Goal: Task Accomplishment & Management: Manage account settings

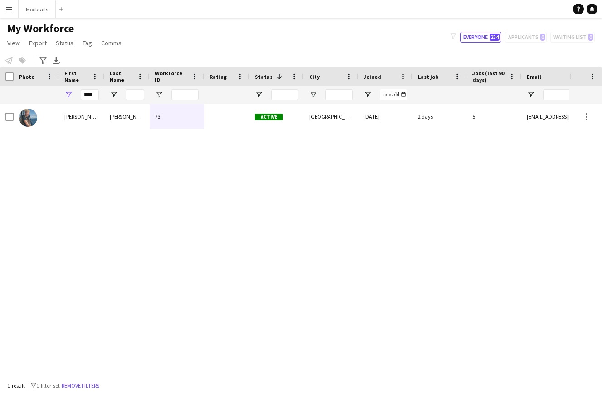
click at [592, 10] on icon at bounding box center [592, 8] width 5 height 5
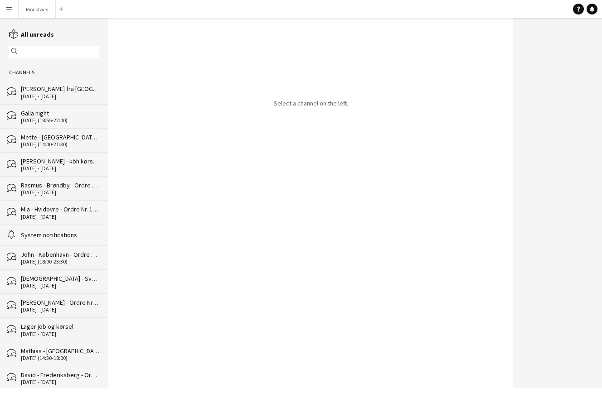
click at [73, 101] on div "bubbles [PERSON_NAME] fra [GEOGRAPHIC_DATA] til [GEOGRAPHIC_DATA] [DATE] - [DAT…" at bounding box center [54, 92] width 108 height 24
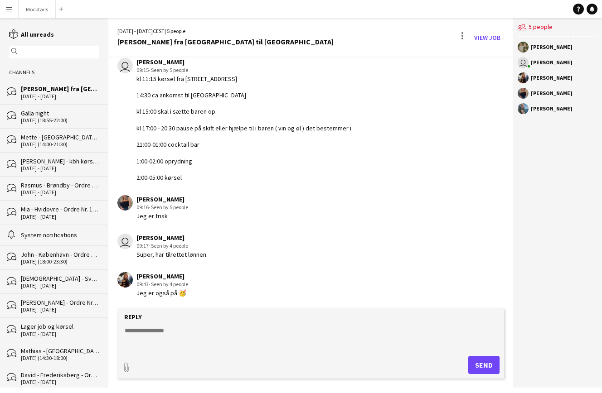
click at [260, 289] on div "[PERSON_NAME] 09:43 · Seen by 4 people Jeg er også på 🥳" at bounding box center [279, 284] width 324 height 25
click at [38, 10] on button "Mocktails Close" at bounding box center [37, 9] width 37 height 18
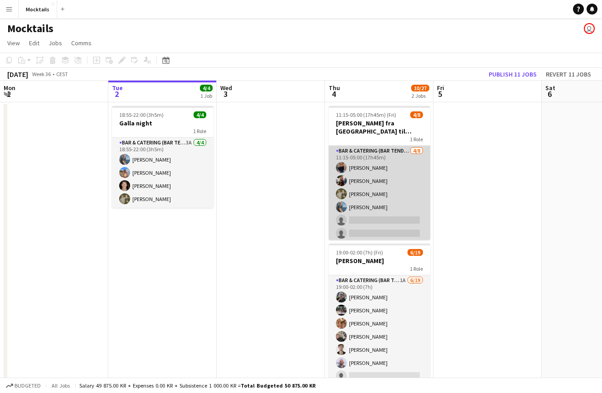
click at [399, 210] on app-card-role "Bar & Catering (Bar Tender) [DATE] 11:15-05:00 (17h45m) [PERSON_NAME] [PERSON_N…" at bounding box center [380, 207] width 102 height 123
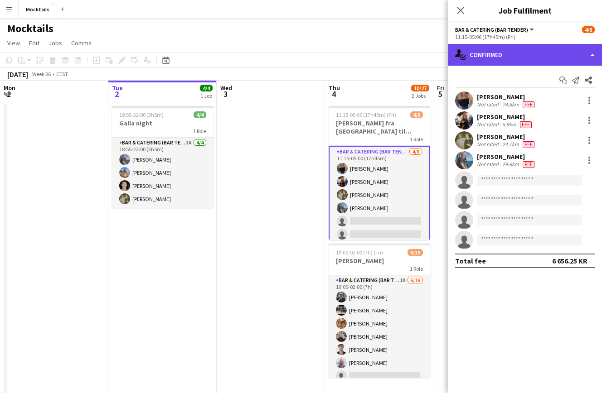
click at [540, 52] on div "single-neutral-actions-check-2 Confirmed" at bounding box center [525, 55] width 154 height 22
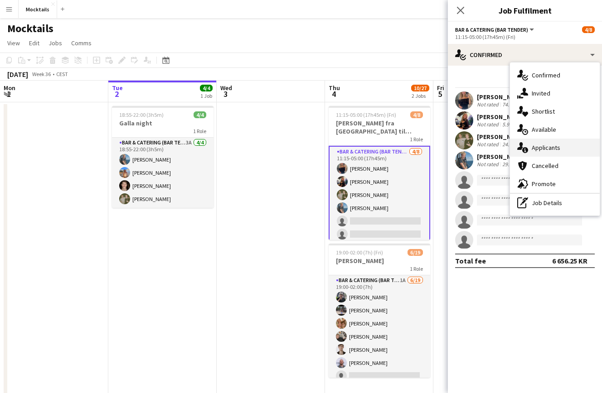
click at [561, 145] on div "single-neutral-actions-information Applicants" at bounding box center [555, 148] width 90 height 18
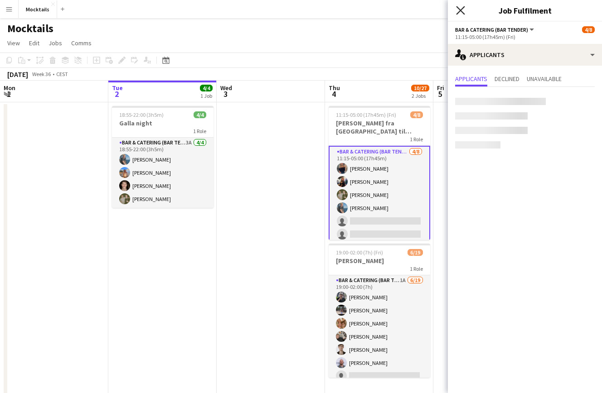
click at [461, 8] on icon "Close pop-in" at bounding box center [460, 10] width 9 height 9
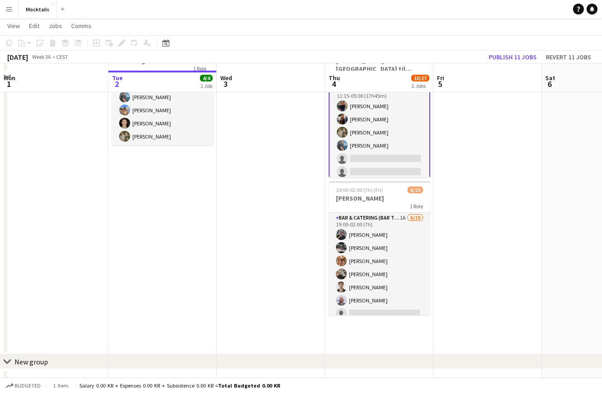
scroll to position [76, 0]
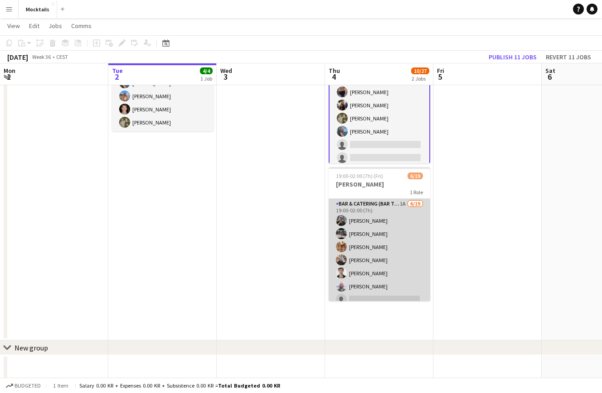
click at [398, 267] on app-card-role "Bar & Catering (Bar Tender) 1A [DATE] 19:00-02:00 (7h) [PERSON_NAME] [PERSON_NA…" at bounding box center [380, 332] width 102 height 267
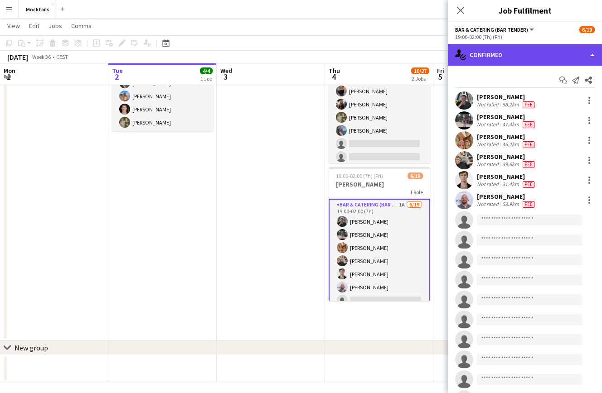
click at [527, 53] on div "single-neutral-actions-check-2 Confirmed" at bounding box center [525, 55] width 154 height 22
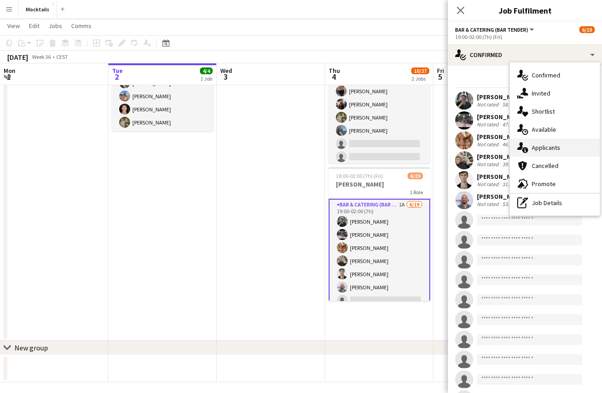
click at [557, 148] on span "Applicants" at bounding box center [546, 148] width 29 height 8
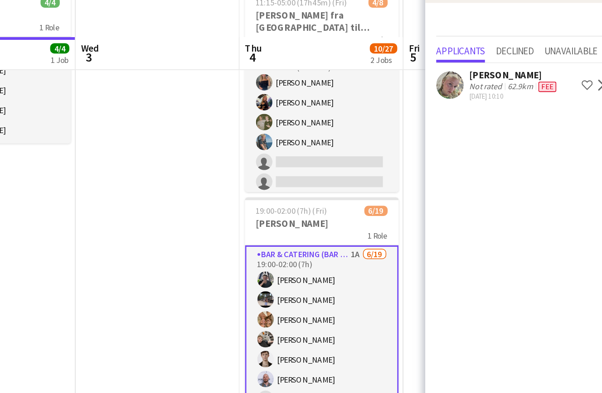
scroll to position [73, 0]
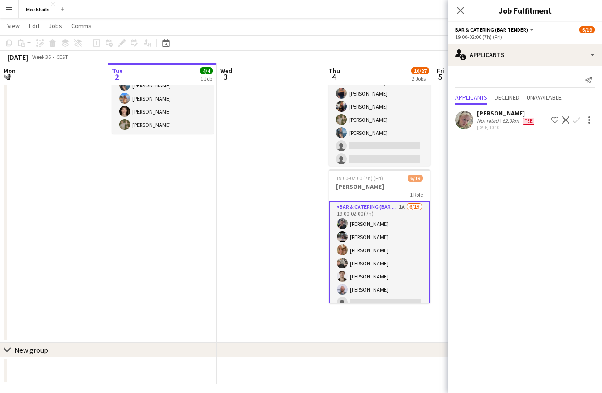
click at [578, 122] on app-icon "Confirm" at bounding box center [576, 119] width 7 height 7
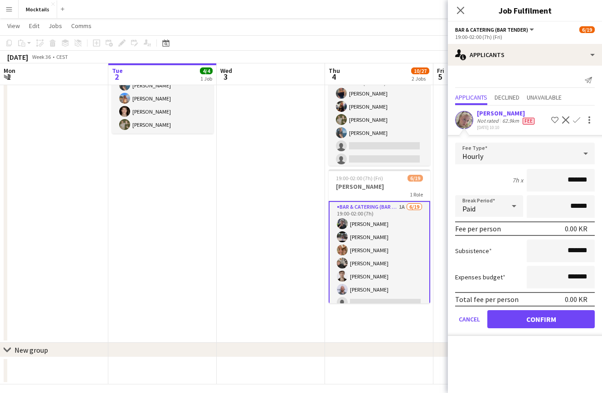
click at [567, 190] on input "*******" at bounding box center [561, 180] width 68 height 23
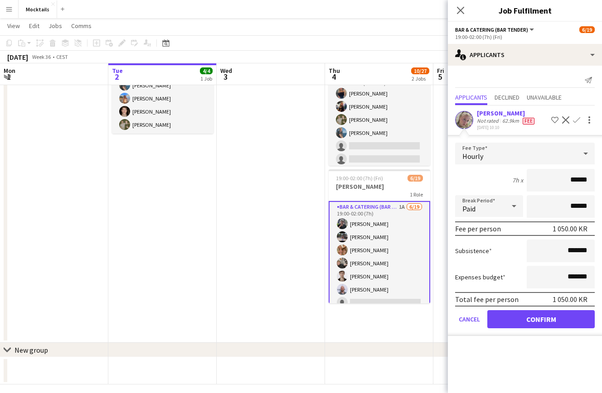
type input "******"
click at [550, 329] on button "Confirm" at bounding box center [540, 319] width 107 height 18
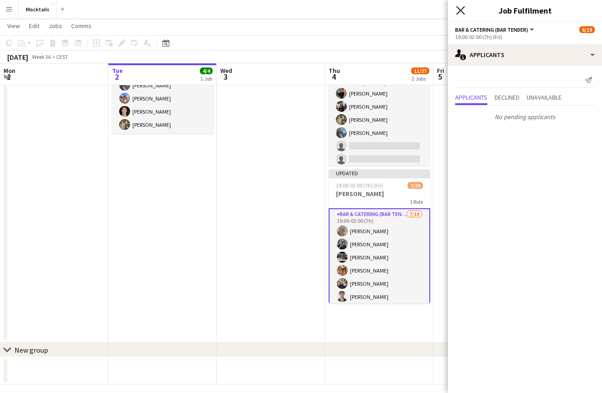
click at [462, 7] on icon "Close pop-in" at bounding box center [460, 10] width 9 height 9
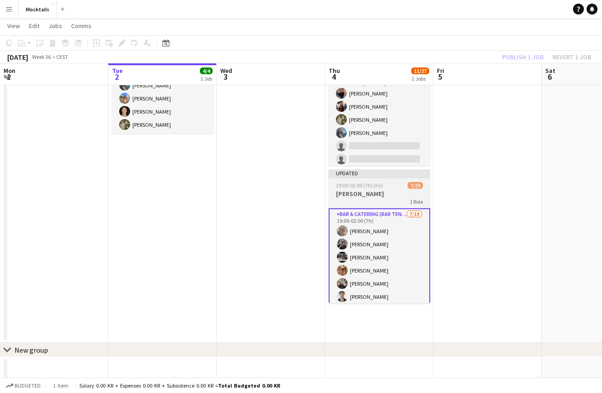
click at [379, 190] on h3 "[PERSON_NAME]" at bounding box center [380, 194] width 102 height 8
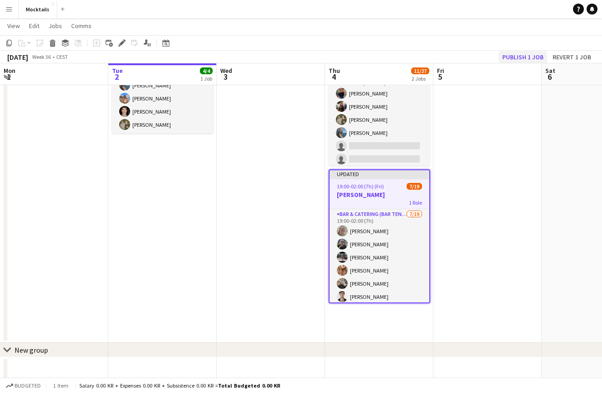
click at [526, 56] on button "Publish 1 job" at bounding box center [523, 57] width 48 height 12
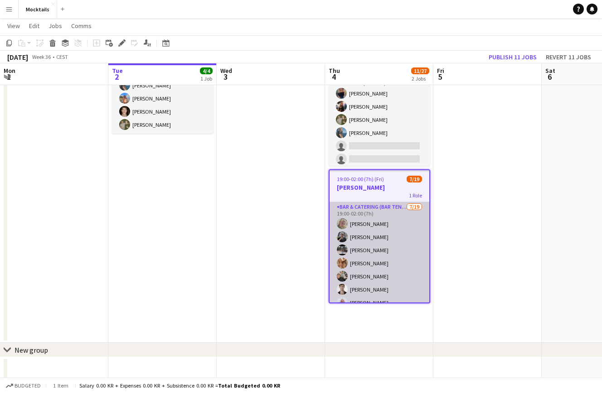
scroll to position [0, 0]
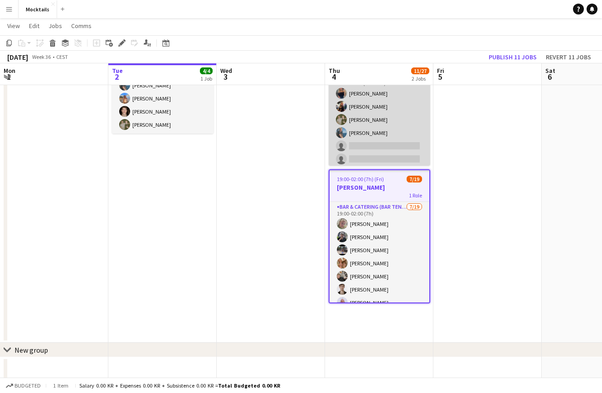
click at [402, 137] on app-card-role "Bar & Catering (Bar Tender) [DATE] 11:15-05:00 (17h45m) [PERSON_NAME] [PERSON_N…" at bounding box center [380, 133] width 102 height 123
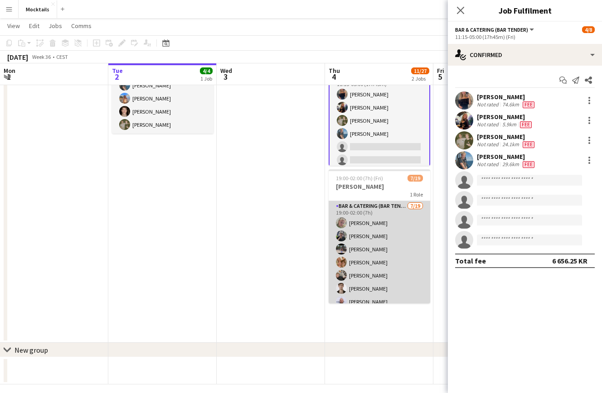
click at [390, 267] on app-card-role "Bar & Catering (Bar Tender) [DATE] 19:00-02:00 (7h) [PERSON_NAME] [PERSON_NAME]…" at bounding box center [380, 334] width 102 height 267
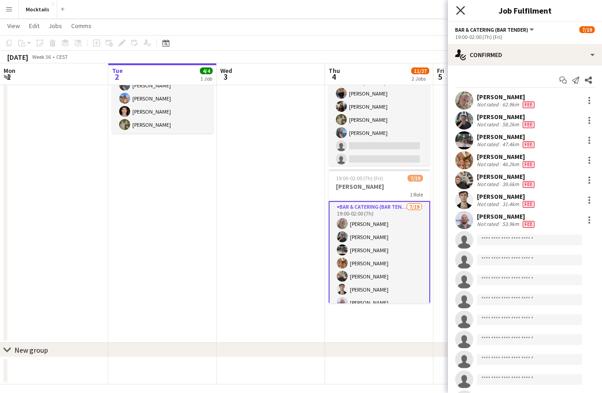
click at [461, 10] on icon at bounding box center [460, 10] width 9 height 9
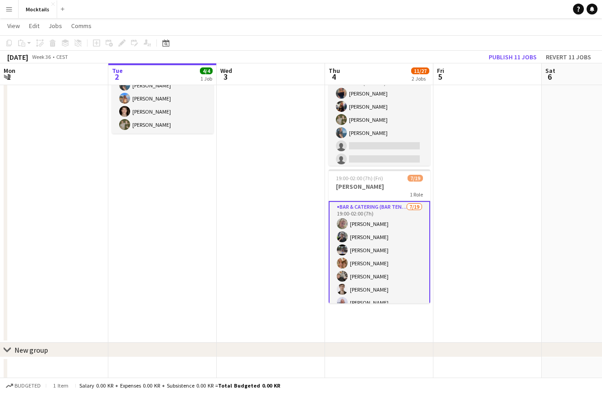
click at [457, 245] on app-date-cell at bounding box center [487, 185] width 108 height 315
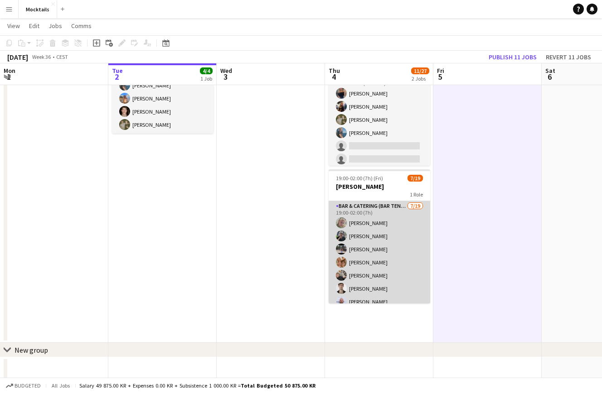
click at [397, 251] on app-card-role "Bar & Catering (Bar Tender) [DATE] 19:00-02:00 (7h) [PERSON_NAME] [PERSON_NAME]…" at bounding box center [380, 334] width 102 height 267
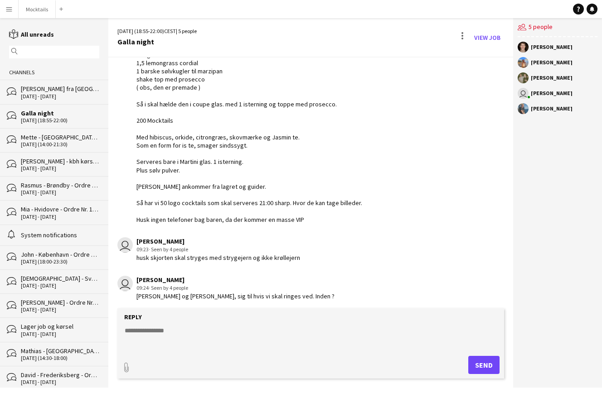
scroll to position [163, 0]
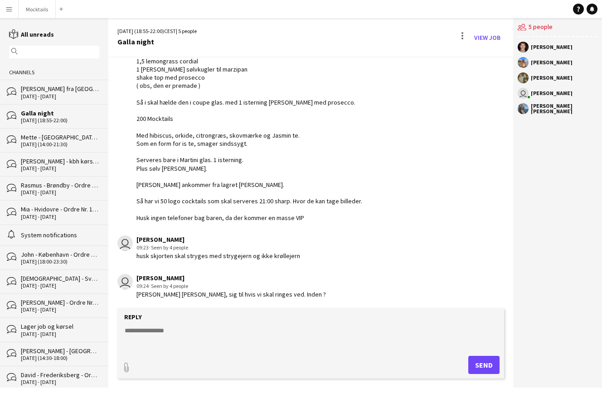
scroll to position [163, 0]
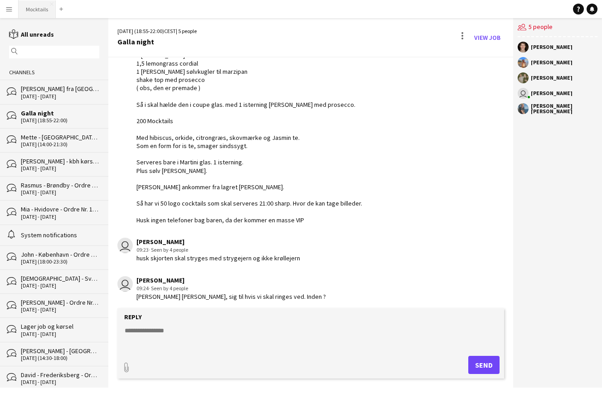
click at [32, 10] on button "Mocktails Close" at bounding box center [37, 9] width 37 height 18
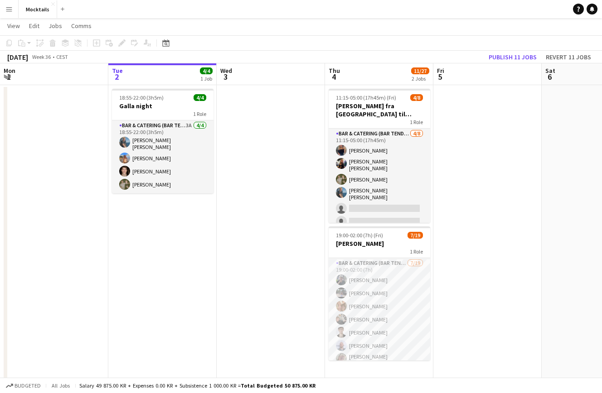
scroll to position [22, 0]
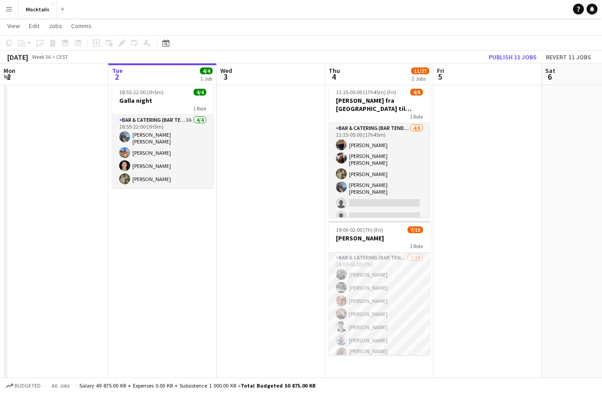
click at [492, 206] on app-date-cell at bounding box center [487, 237] width 108 height 315
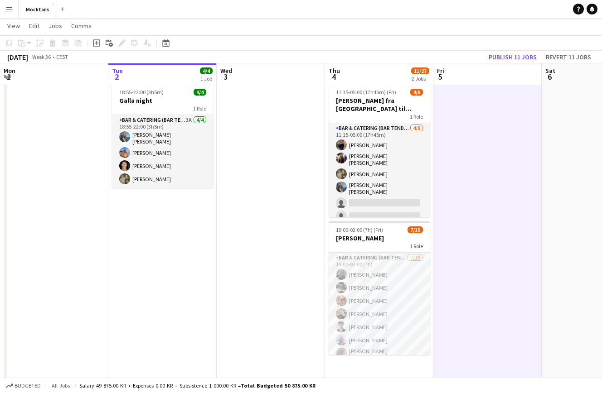
click at [498, 11] on app-navbar "Menu Boards Boards Boards All jobs Status Workforce Workforce My Workforce Recr…" at bounding box center [301, 9] width 602 height 18
